Goal: Find specific page/section: Find specific page/section

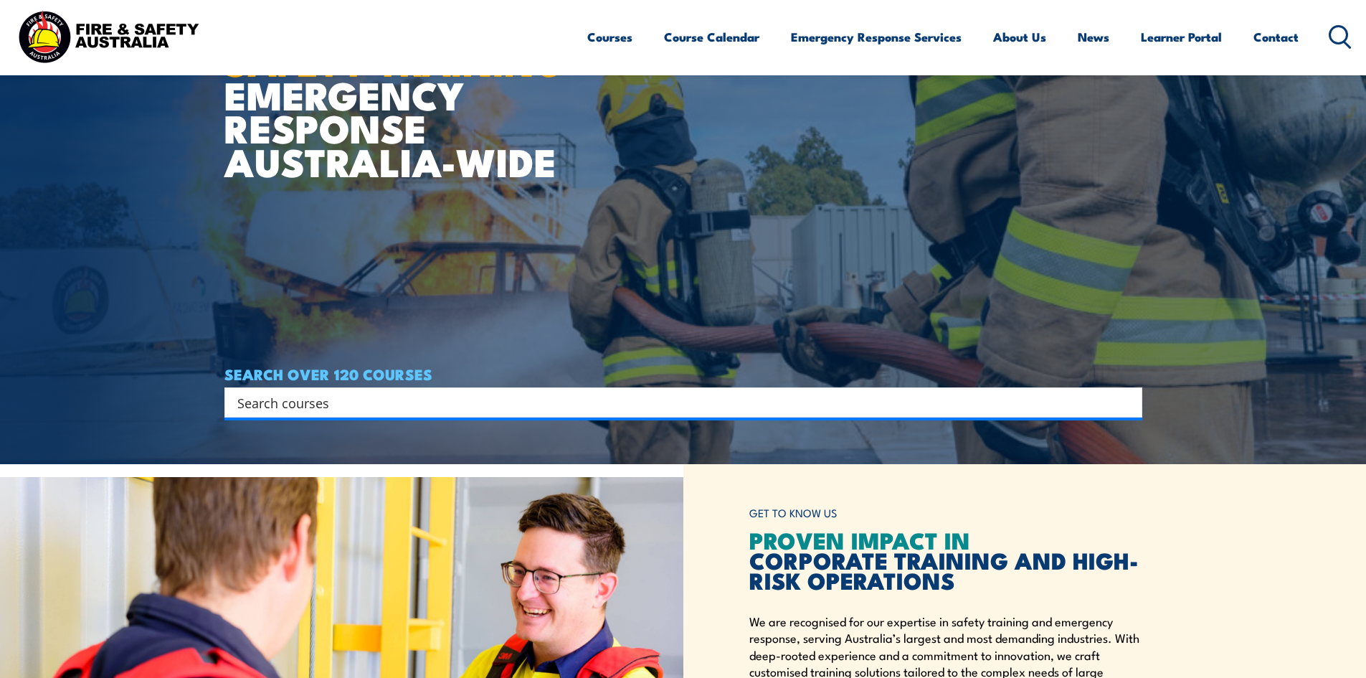
scroll to position [215, 0]
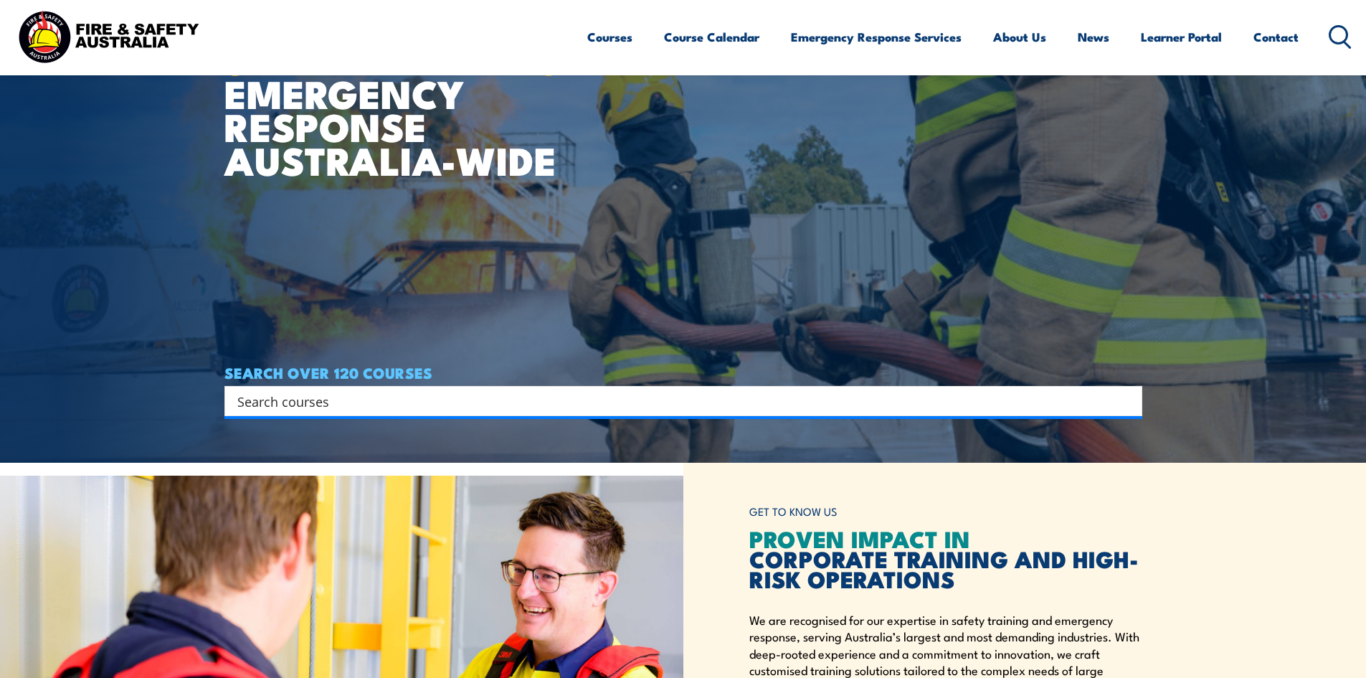
click at [323, 402] on input "Search input" at bounding box center [673, 401] width 873 height 22
click at [1133, 403] on icon "Search magnifier button" at bounding box center [1127, 401] width 16 height 20
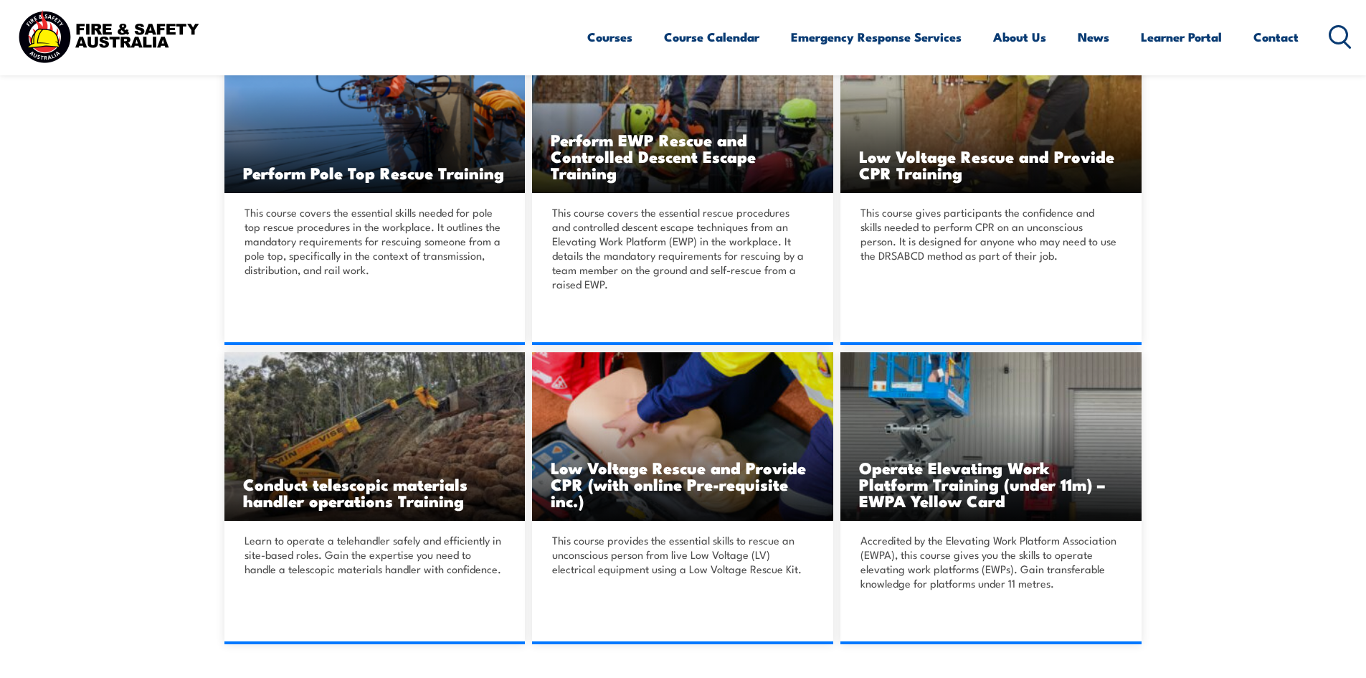
scroll to position [4356, 0]
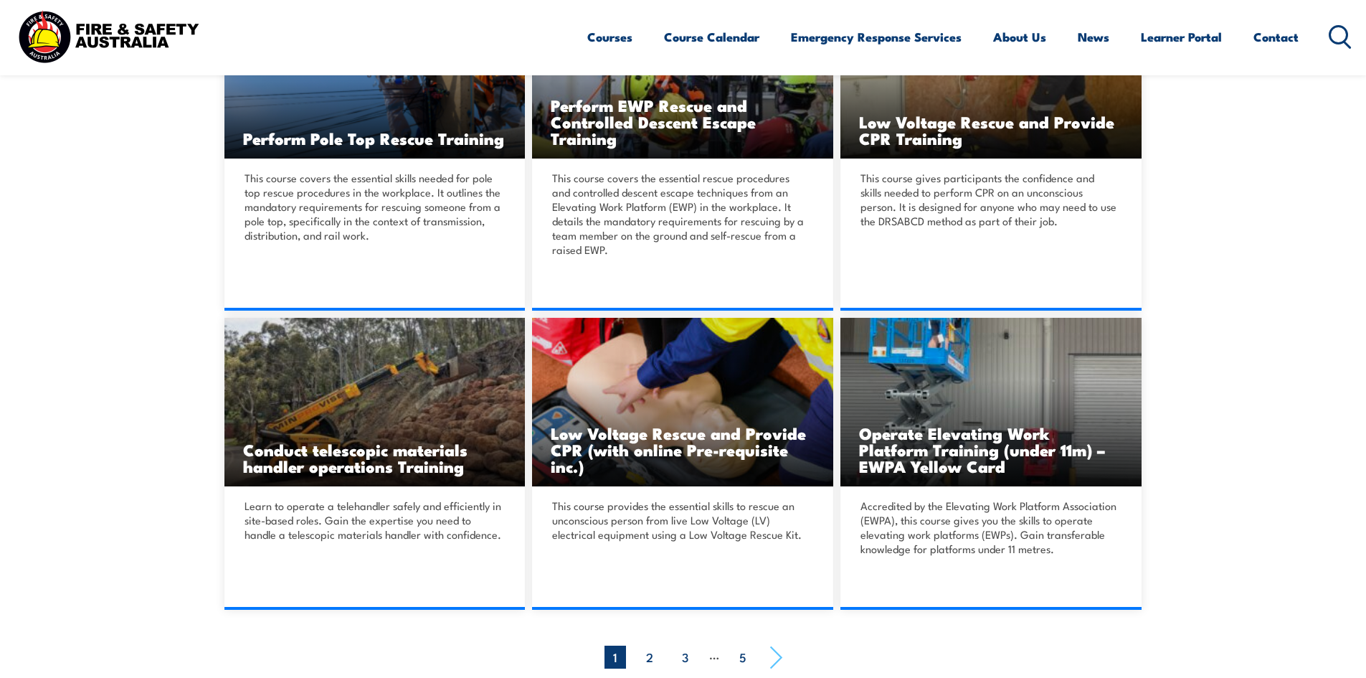
click at [777, 645] on icon "Page navigation example" at bounding box center [776, 657] width 18 height 24
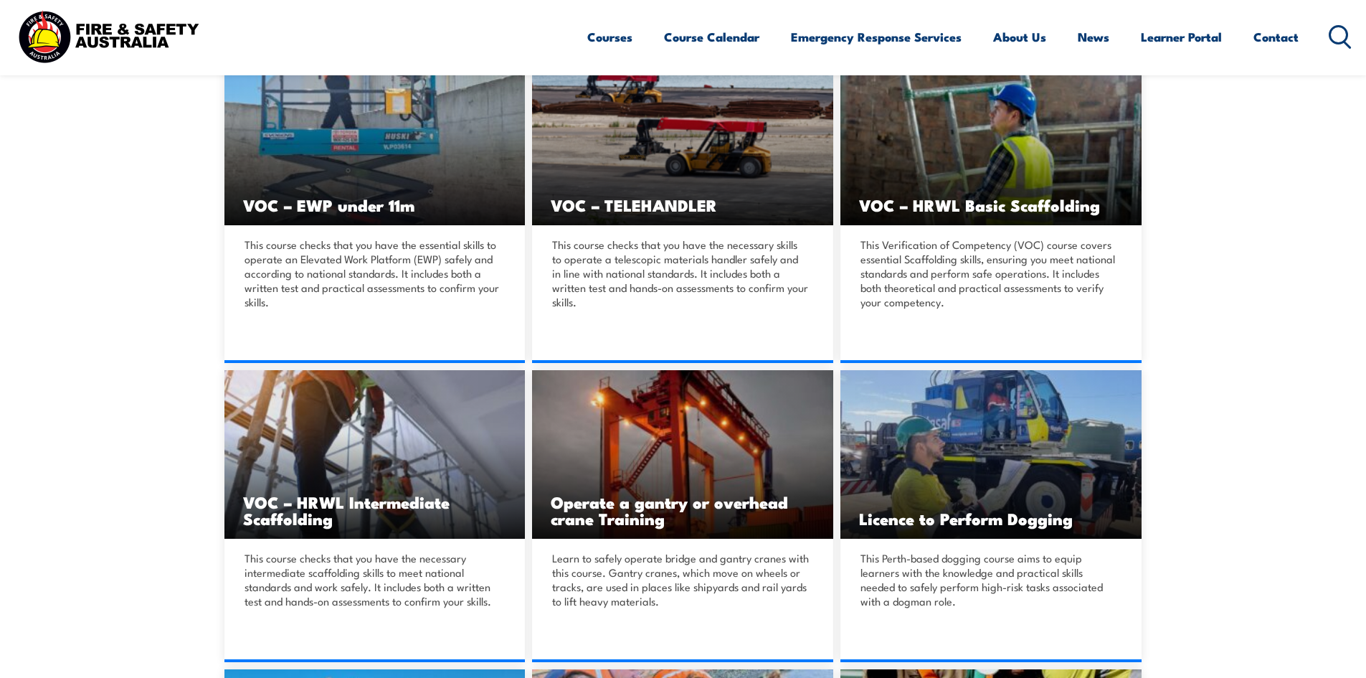
scroll to position [254, 0]
